Goal: Complete application form: Complete application form

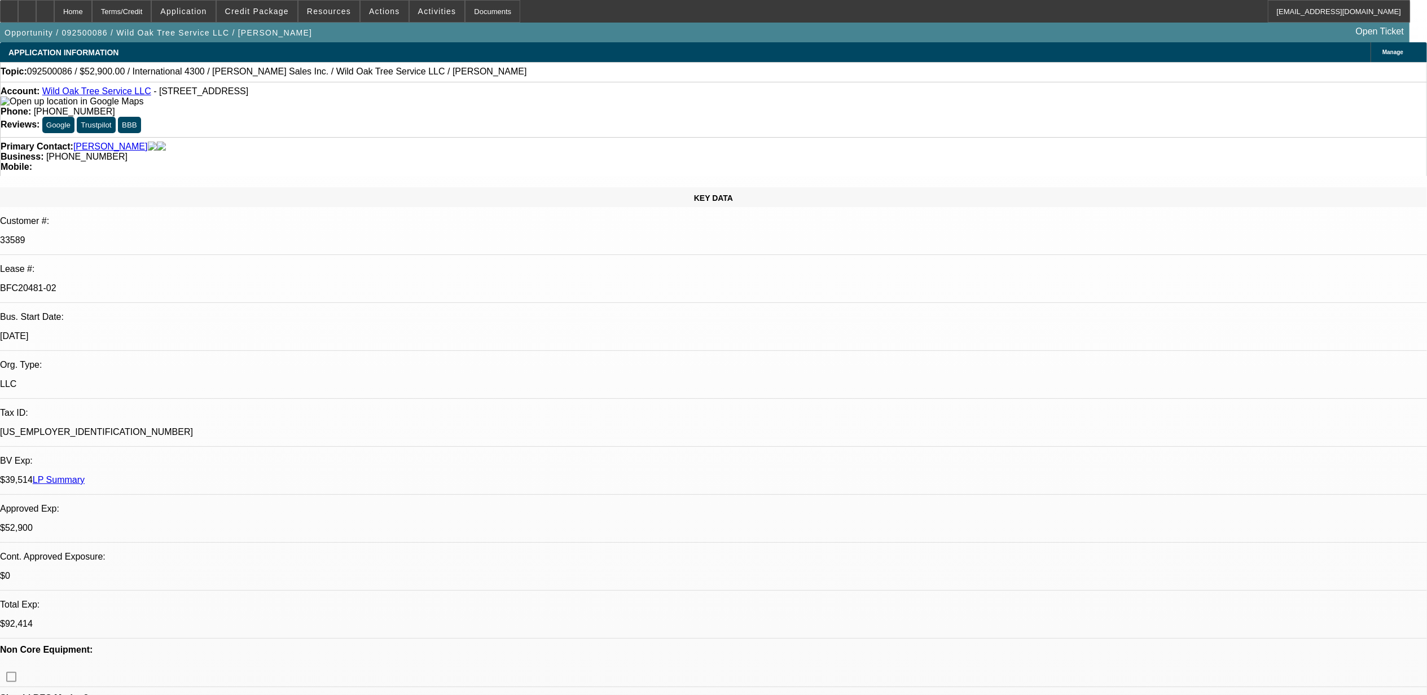
select select "0"
select select "2"
select select "0"
select select "2"
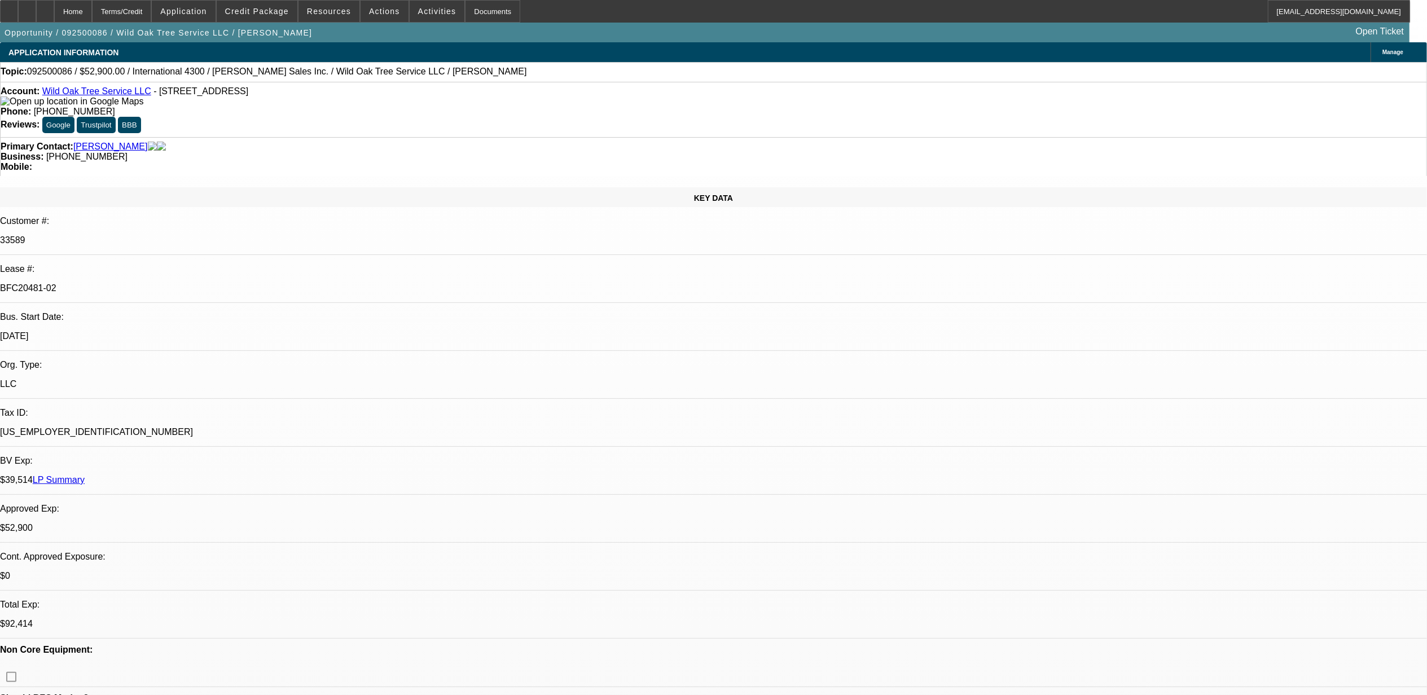
select select "0"
select select "2"
select select "0"
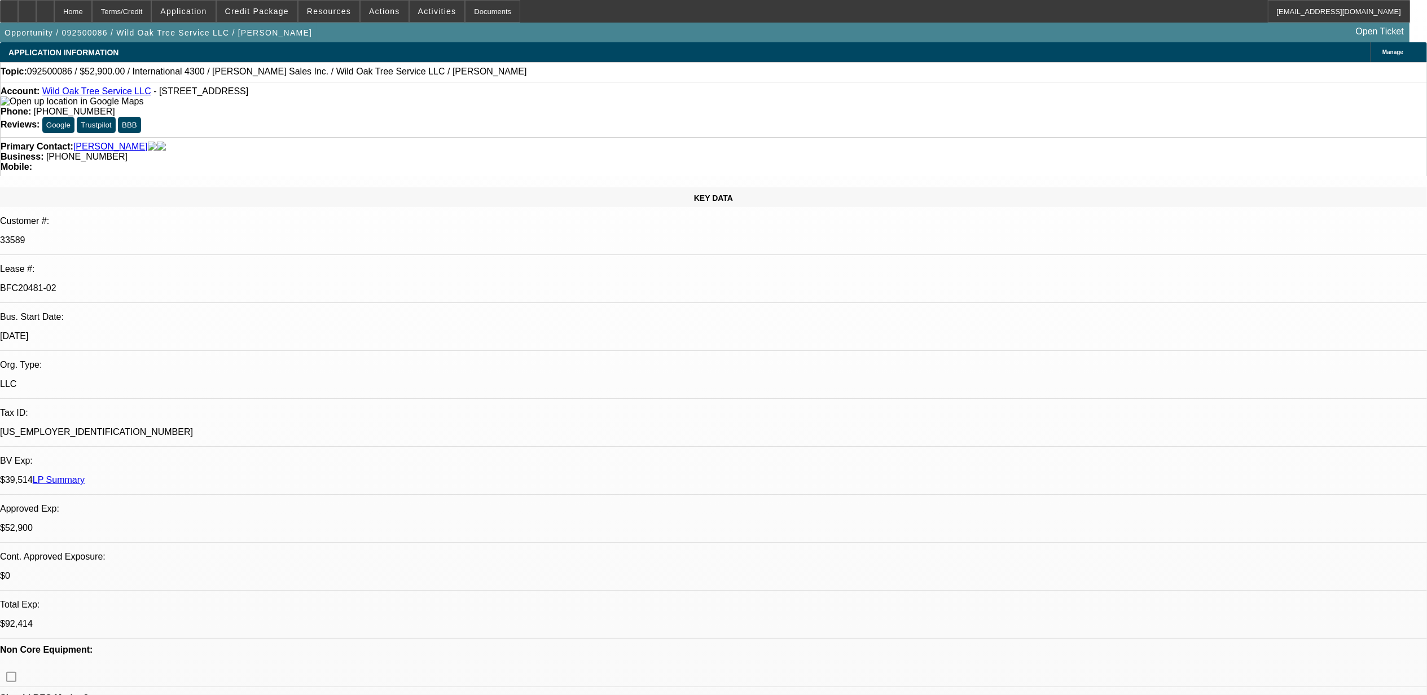
select select "2"
select select "0"
select select "1"
select select "2"
select select "6"
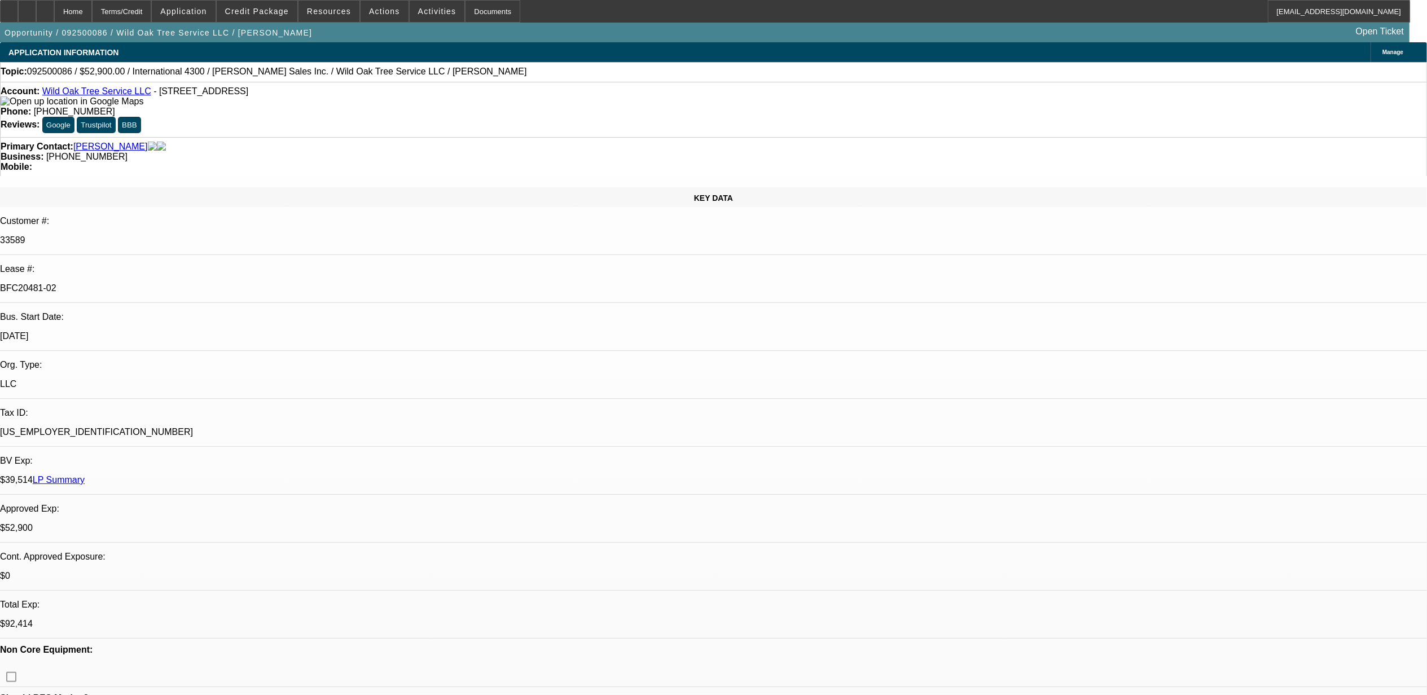
select select "1"
select select "2"
select select "6"
select select "1"
select select "2"
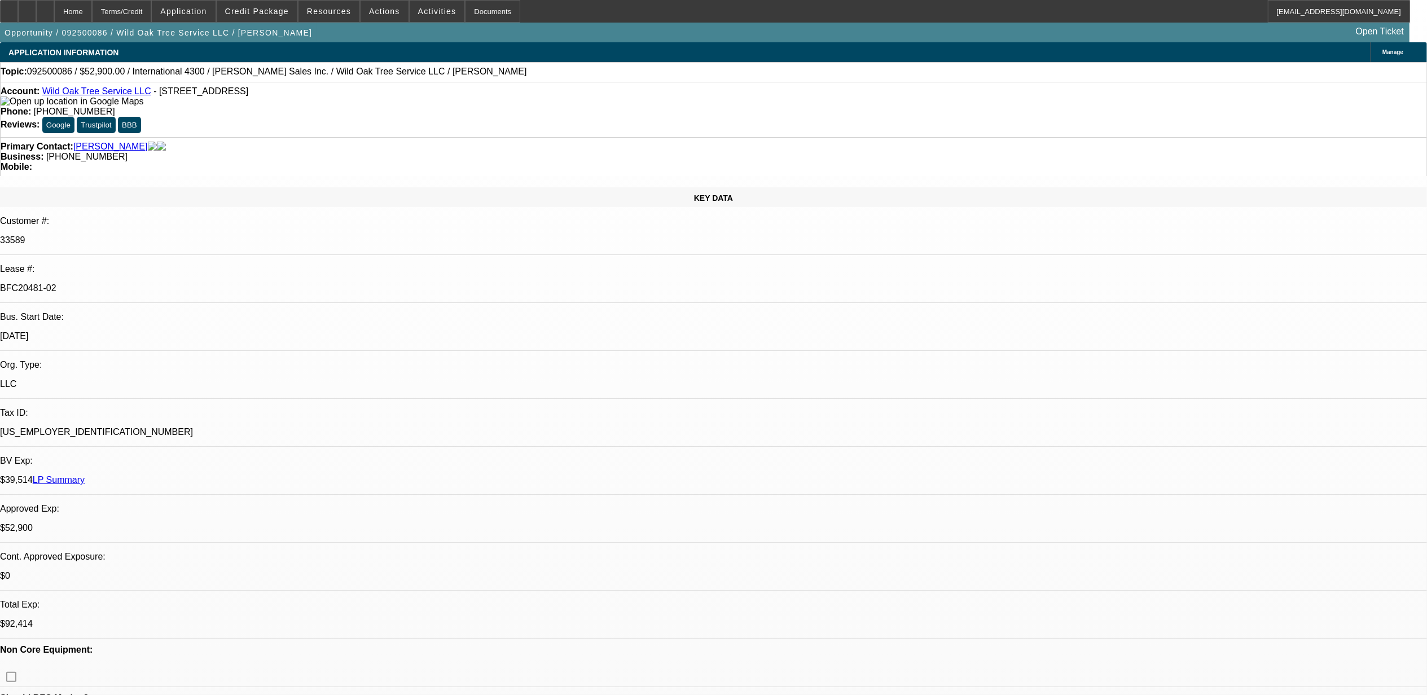
select select "6"
select select "1"
select select "2"
select select "6"
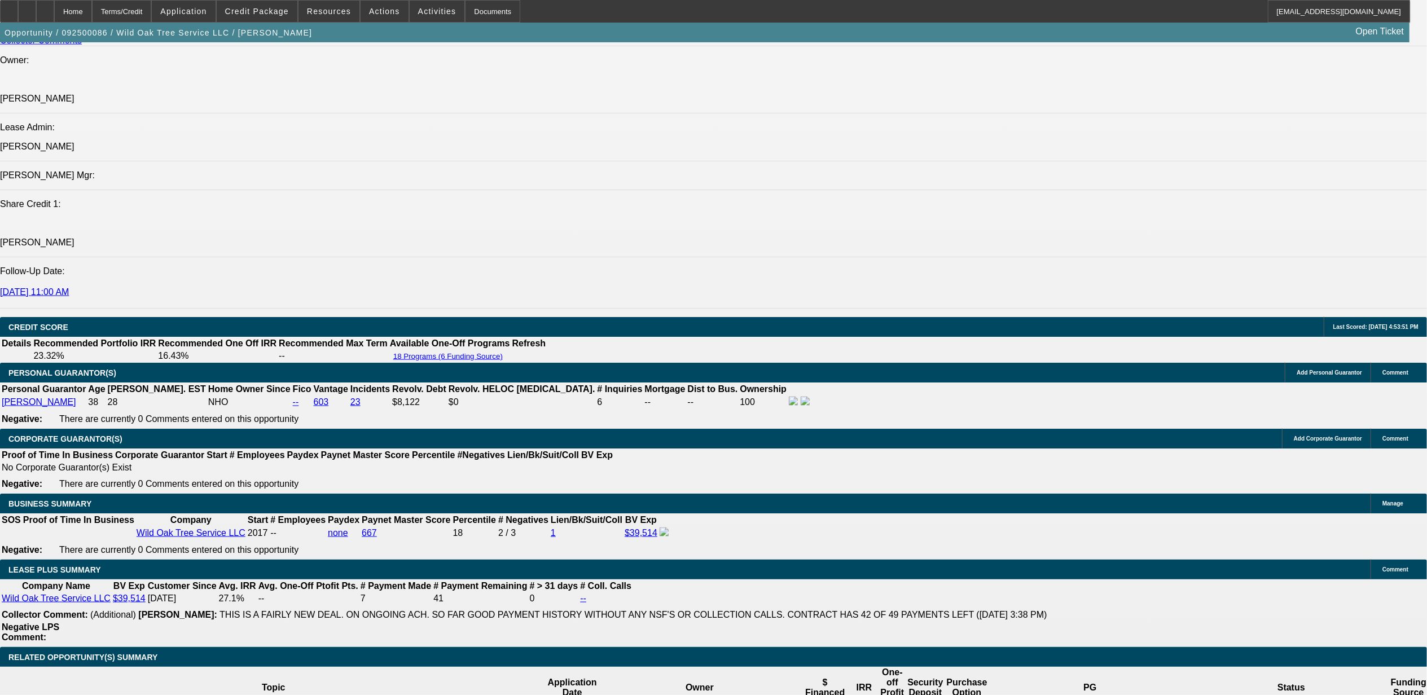
scroll to position [1238, 0]
